Goal: Information Seeking & Learning: Learn about a topic

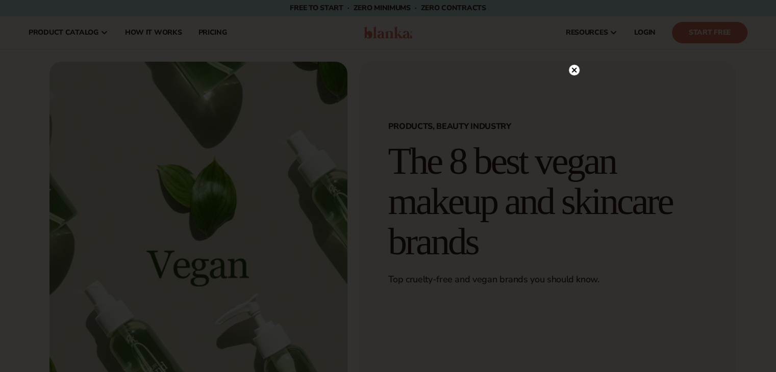
click at [574, 74] on circle at bounding box center [574, 70] width 11 height 11
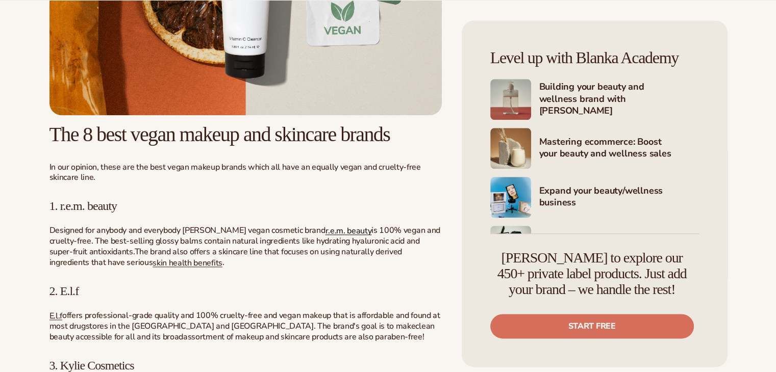
scroll to position [1378, 0]
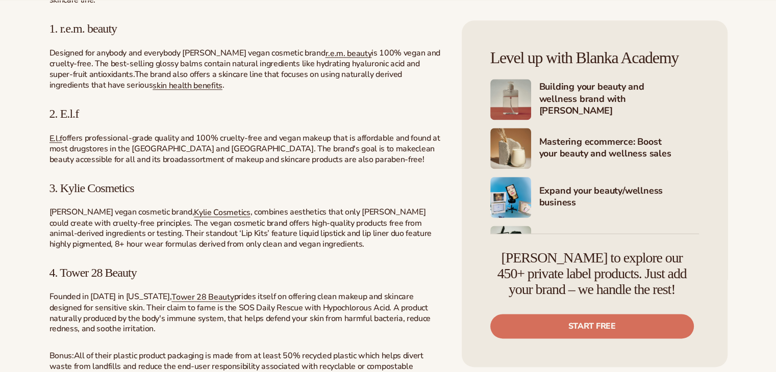
drag, startPoint x: 126, startPoint y: 26, endPoint x: 61, endPoint y: 35, distance: 65.4
click at [61, 35] on span "1. r.e.m. beauty" at bounding box center [83, 28] width 68 height 13
copy span "r.e.m. beauty"
drag, startPoint x: 93, startPoint y: 114, endPoint x: 57, endPoint y: 113, distance: 35.7
click at [57, 113] on h3 "2. E.l.f" at bounding box center [245, 113] width 392 height 13
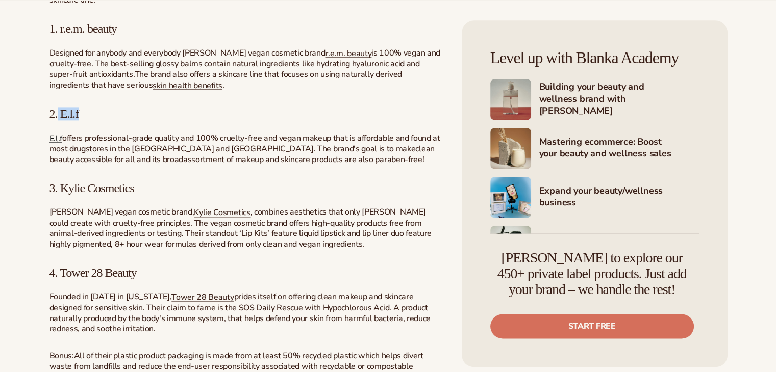
click at [58, 135] on span "E.l.f" at bounding box center [55, 138] width 13 height 11
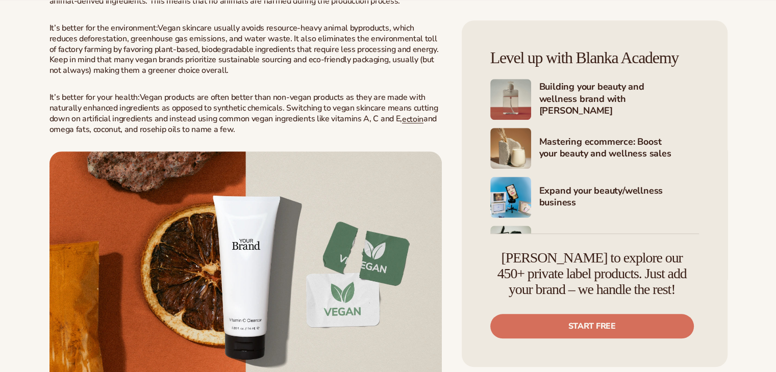
scroll to position [1123, 0]
